Goal: Download file/media

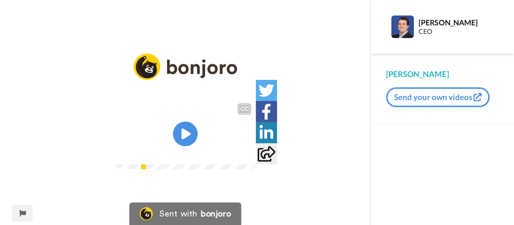
click at [186, 132] on icon "Play/Pause" at bounding box center [185, 134] width 25 height 45
drag, startPoint x: 190, startPoint y: 134, endPoint x: 134, endPoint y: 135, distance: 55.9
click at [212, 131] on video at bounding box center [185, 134] width 141 height 70
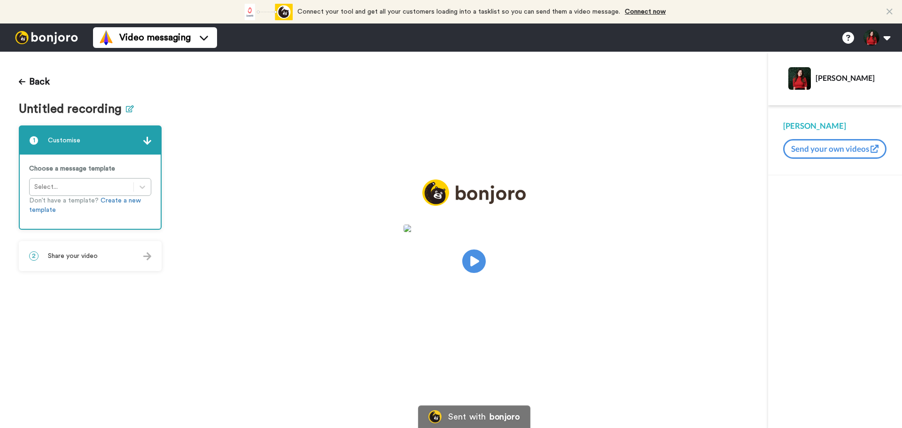
click at [126, 111] on icon at bounding box center [130, 108] width 8 height 7
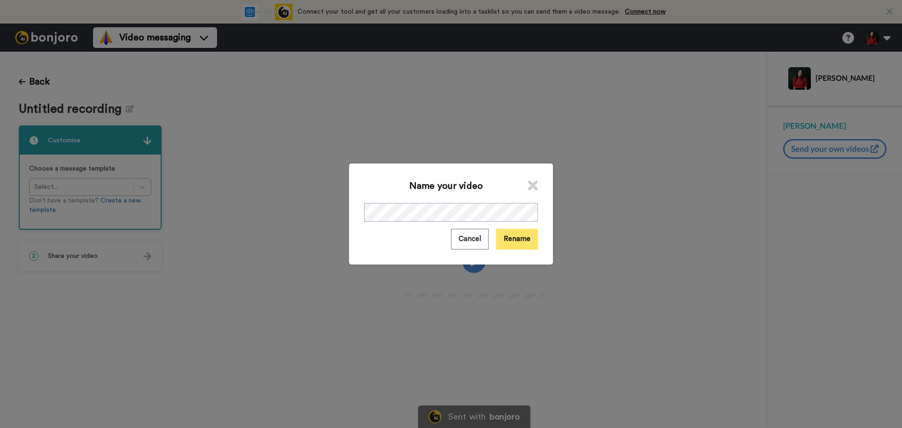
click at [529, 246] on button "Rename" at bounding box center [517, 239] width 42 height 20
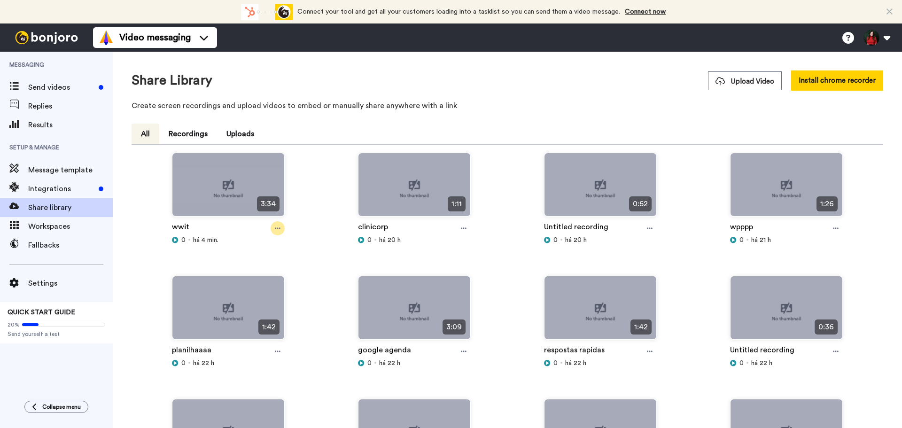
click at [273, 231] on div at bounding box center [278, 228] width 14 height 14
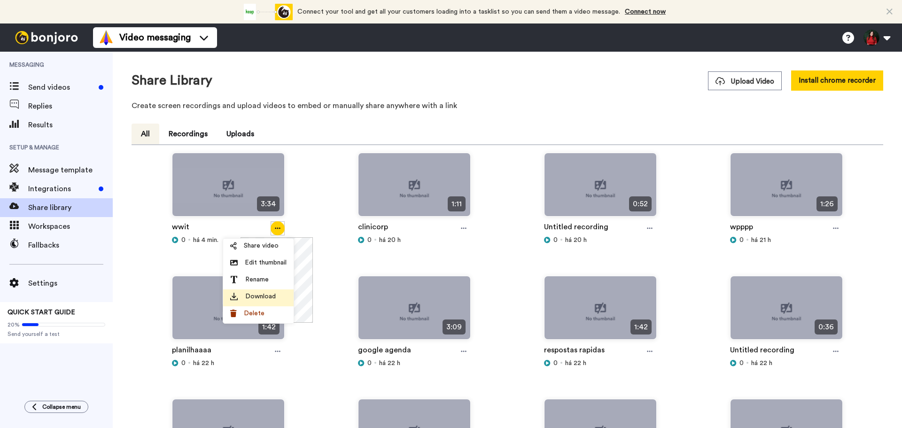
click at [267, 299] on span "Download" at bounding box center [260, 296] width 31 height 9
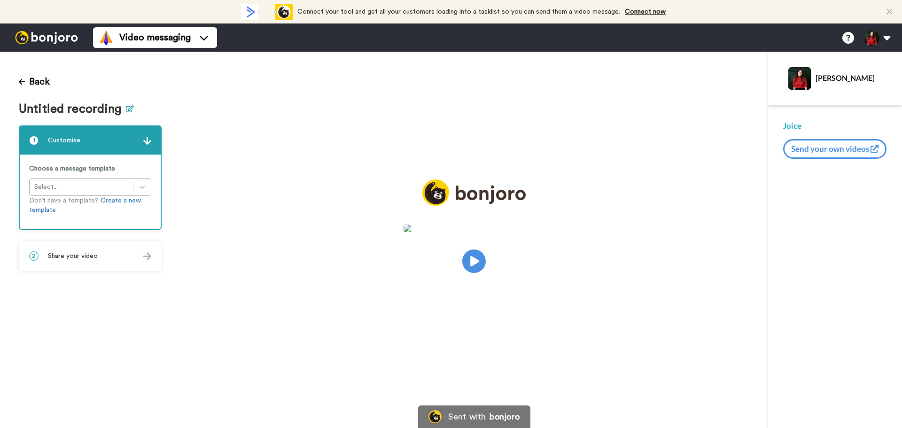
click at [126, 111] on icon at bounding box center [130, 108] width 8 height 7
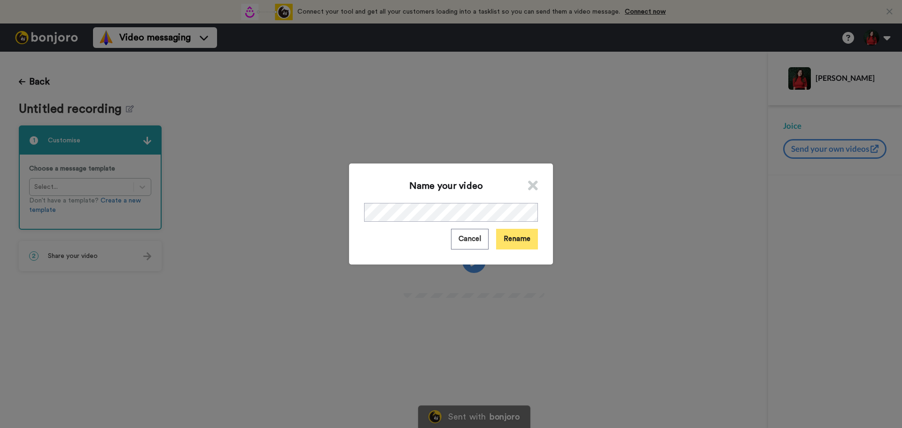
click at [523, 229] on button "Rename" at bounding box center [517, 239] width 42 height 20
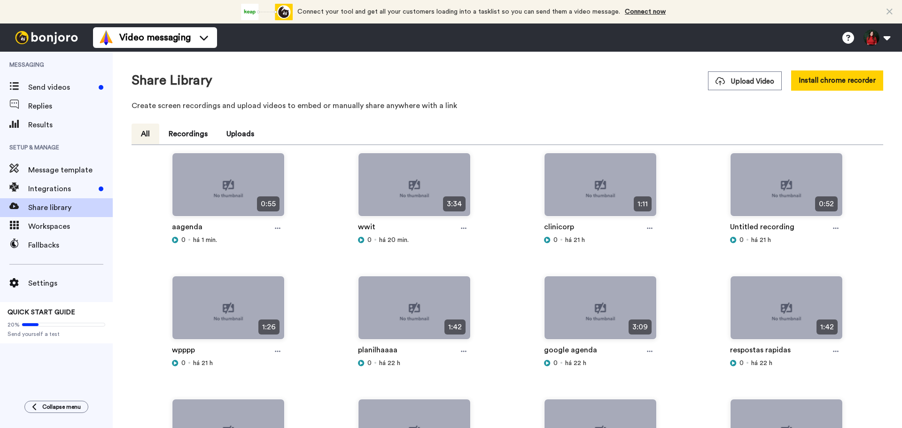
drag, startPoint x: 275, startPoint y: 230, endPoint x: 266, endPoint y: 251, distance: 23.0
click at [275, 230] on icon at bounding box center [278, 228] width 6 height 7
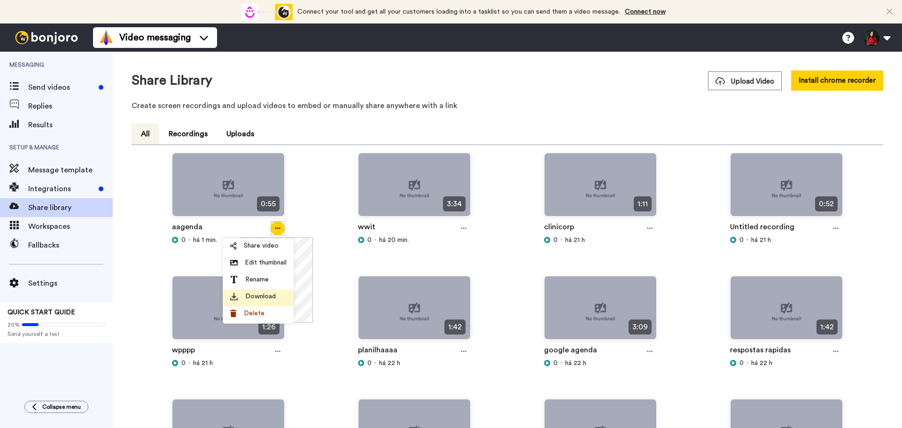
click at [260, 298] on span "Download" at bounding box center [260, 296] width 31 height 9
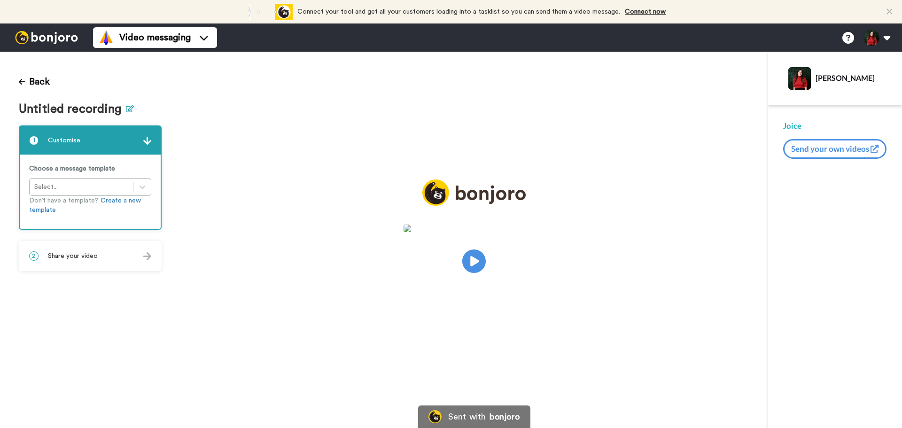
click at [126, 111] on icon at bounding box center [130, 108] width 8 height 7
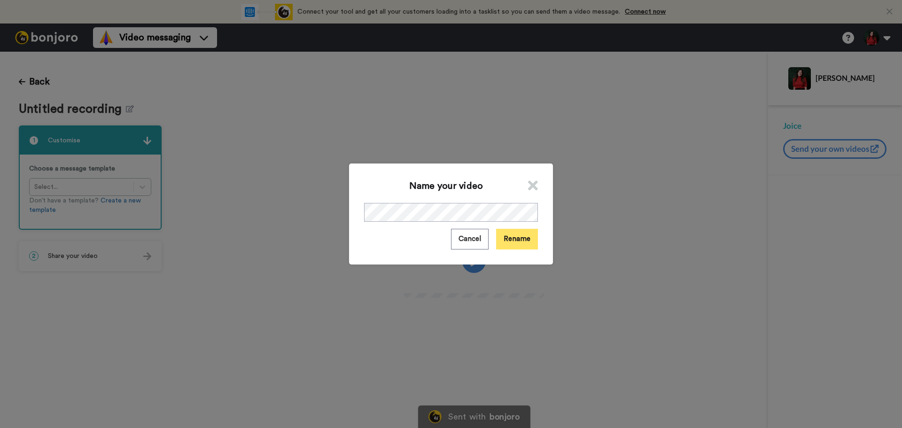
click at [523, 240] on button "Rename" at bounding box center [517, 239] width 42 height 20
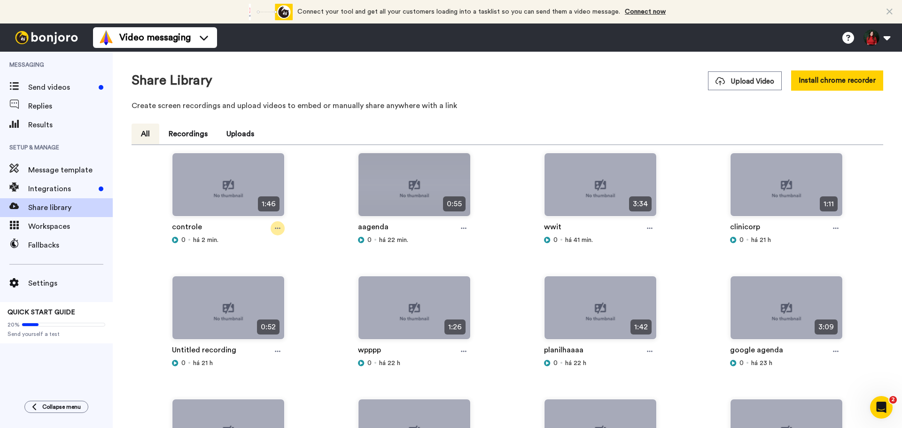
click at [277, 227] on icon at bounding box center [278, 228] width 6 height 7
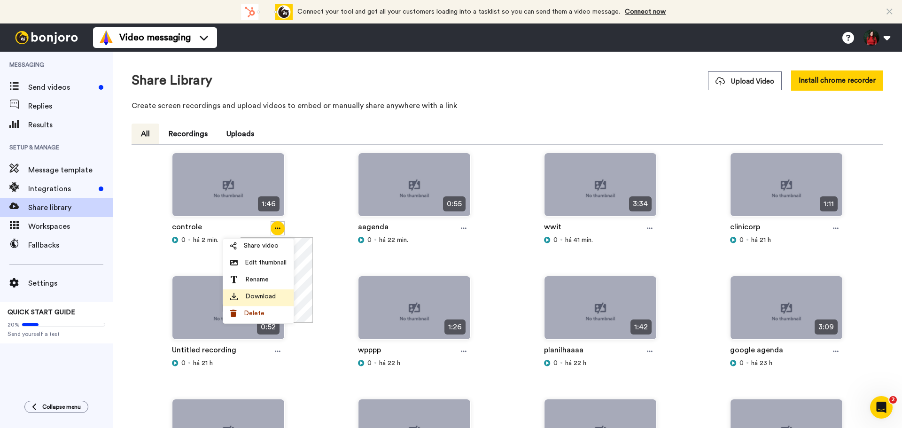
click at [256, 298] on span "Download" at bounding box center [260, 296] width 31 height 9
